Goal: Find specific page/section

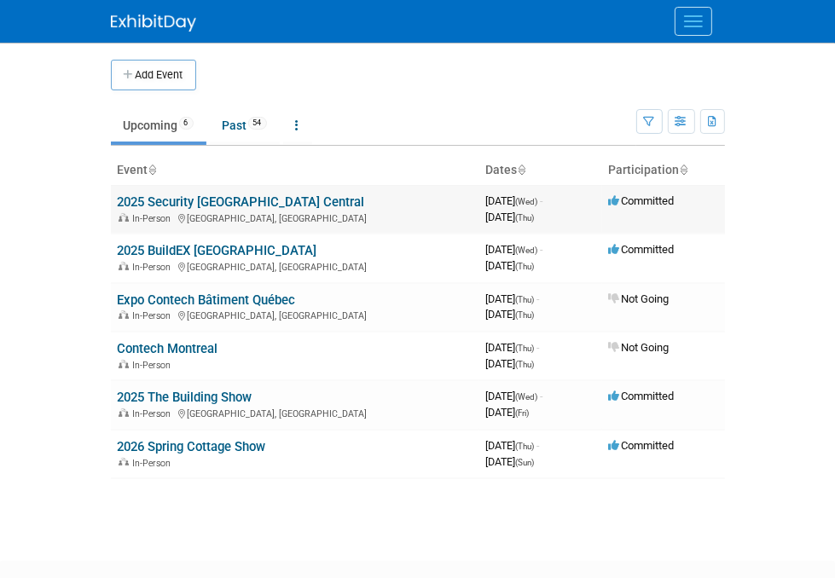
click at [138, 188] on td "2025 Security [GEOGRAPHIC_DATA] Central In-Person [GEOGRAPHIC_DATA], [GEOGRAPHI…" at bounding box center [295, 209] width 368 height 49
click at [141, 196] on link "2025 Security [GEOGRAPHIC_DATA] Central" at bounding box center [241, 201] width 247 height 15
